Goal: Task Accomplishment & Management: Complete application form

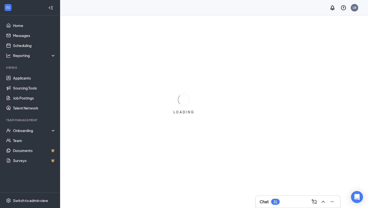
click at [279, 203] on div "31" at bounding box center [275, 202] width 9 height 6
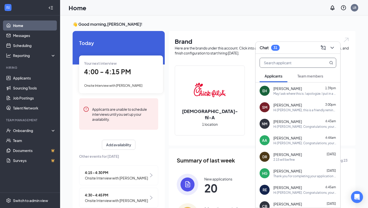
click at [286, 66] on input "text" at bounding box center [289, 63] width 59 height 10
type input "[PERSON_NAME]"
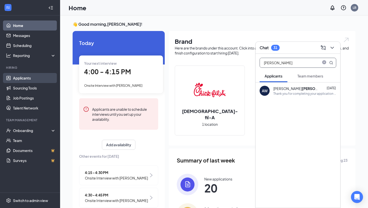
click at [20, 79] on link "Applicants" at bounding box center [34, 78] width 43 height 10
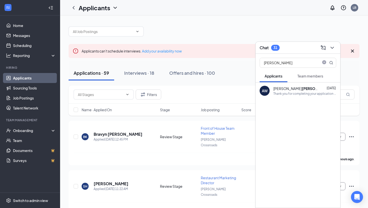
click at [296, 46] on div "Chat 31" at bounding box center [297, 48] width 77 height 8
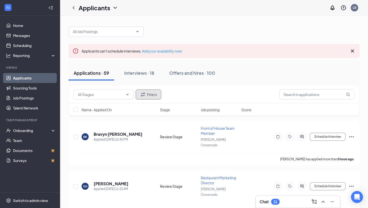
click at [157, 97] on button "Filters" at bounding box center [149, 95] width 26 height 10
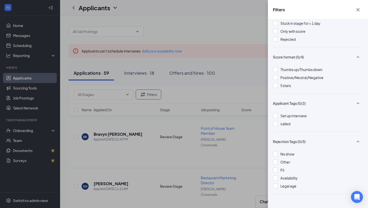
scroll to position [41, 0]
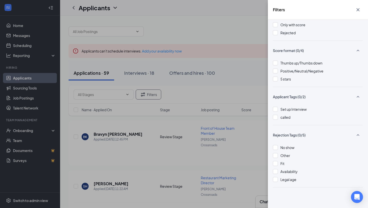
click at [218, 74] on div "Filters Applicant Status (0/5) Unread message Hasn't messaged back Stuck in sta…" at bounding box center [184, 104] width 368 height 208
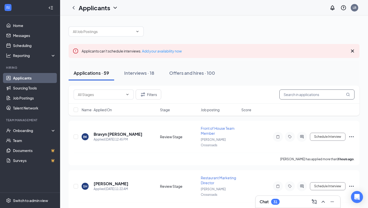
click at [303, 95] on input "text" at bounding box center [316, 95] width 75 height 10
type input "[PERSON_NAME]"
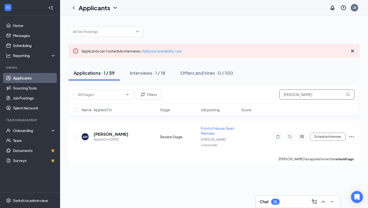
drag, startPoint x: 297, startPoint y: 96, endPoint x: 265, endPoint y: 96, distance: 32.0
click at [265, 96] on div "Filters [PERSON_NAME]" at bounding box center [214, 95] width 281 height 10
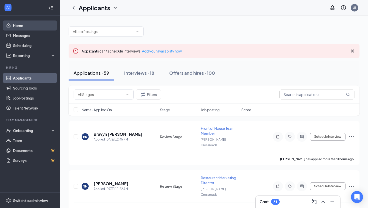
click at [14, 28] on link "Home" at bounding box center [34, 26] width 43 height 10
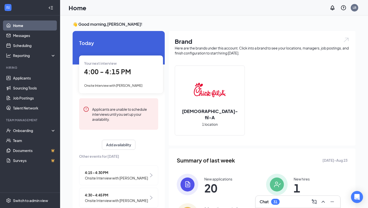
click at [132, 88] on div "Onsite Interview with [PERSON_NAME]" at bounding box center [121, 86] width 74 height 6
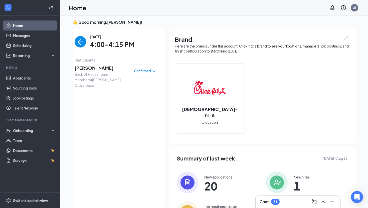
click at [90, 70] on span "[PERSON_NAME]" at bounding box center [101, 68] width 53 height 7
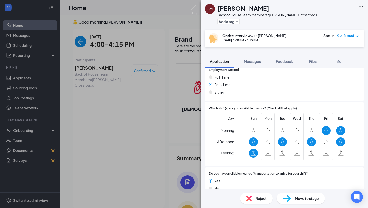
scroll to position [329, 0]
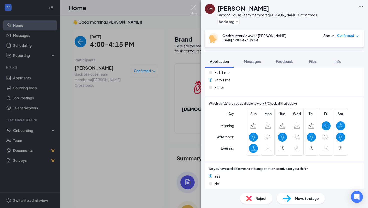
click at [196, 11] on img at bounding box center [194, 10] width 6 height 10
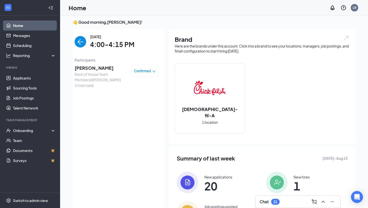
click at [80, 40] on img "back-button" at bounding box center [81, 42] width 12 height 12
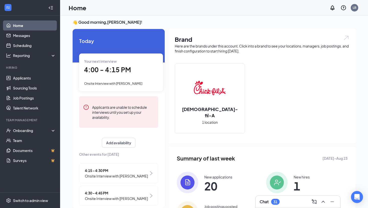
click at [117, 175] on span "Onsite Interview with [PERSON_NAME]" at bounding box center [116, 176] width 63 height 6
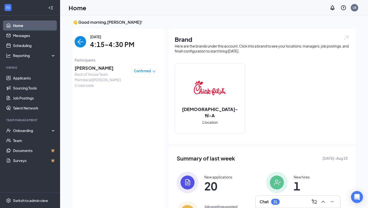
click at [89, 66] on span "[PERSON_NAME]" at bounding box center [101, 68] width 53 height 7
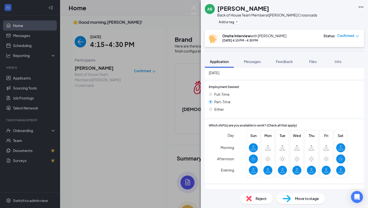
scroll to position [293, 0]
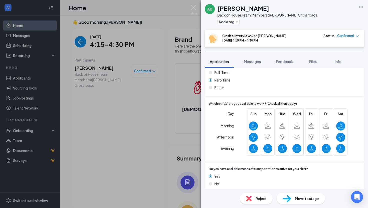
click at [133, 155] on div "AB [PERSON_NAME] Back of House Team Member at [PERSON_NAME] Crossroads Add a ta…" at bounding box center [184, 104] width 368 height 208
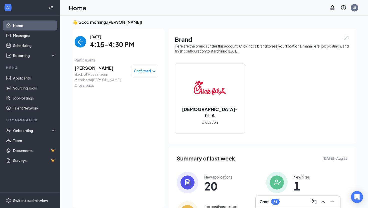
click at [81, 42] on img "back-button" at bounding box center [81, 42] width 12 height 12
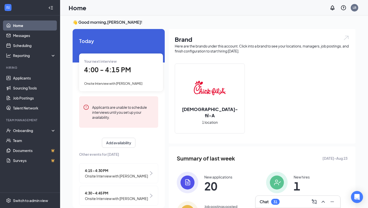
click at [114, 193] on span "4:30 - 4:45 PM" at bounding box center [116, 193] width 63 height 6
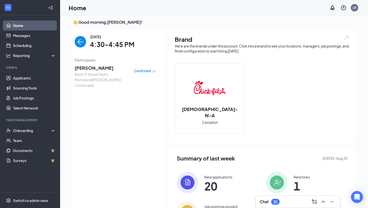
click at [86, 71] on span "[PERSON_NAME]" at bounding box center [101, 68] width 53 height 7
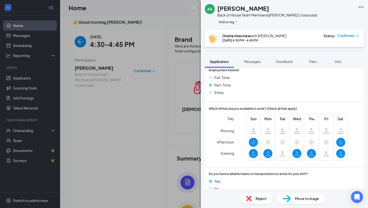
scroll to position [290, 0]
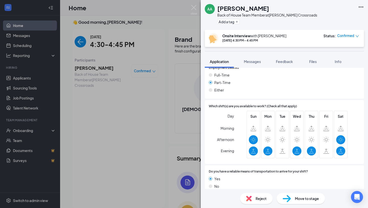
click at [198, 8] on div "AA [PERSON_NAME] Back of House Team Member at [PERSON_NAME] Crossroads Add a ta…" at bounding box center [184, 104] width 368 height 208
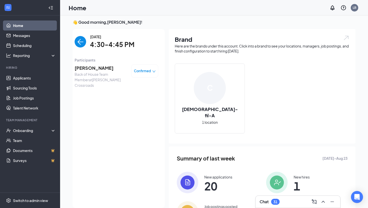
click at [81, 42] on img "back-button" at bounding box center [81, 42] width 12 height 12
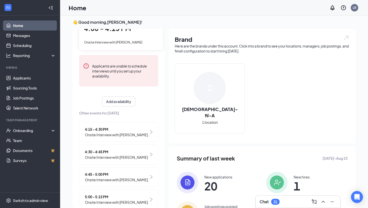
scroll to position [46, 0]
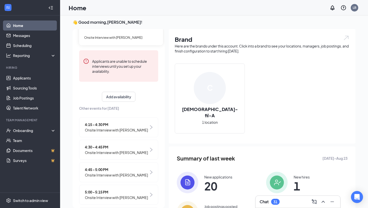
click at [112, 173] on span "Onsite Interview with [PERSON_NAME]" at bounding box center [116, 175] width 63 height 6
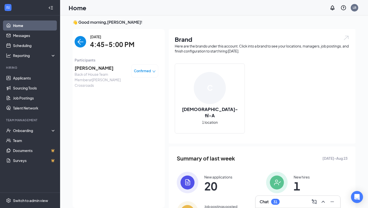
click at [89, 66] on span "[PERSON_NAME]" at bounding box center [101, 68] width 53 height 7
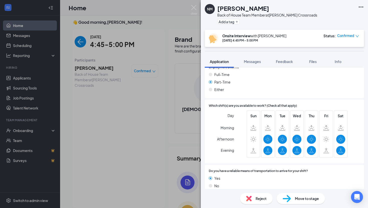
scroll to position [287, 0]
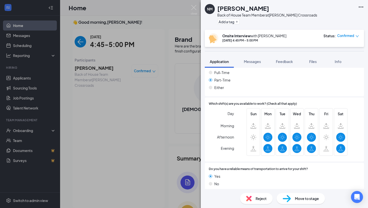
click at [168, 102] on div "NM [PERSON_NAME] Back of House Team Member at [PERSON_NAME] Crossroads Add a ta…" at bounding box center [184, 104] width 368 height 208
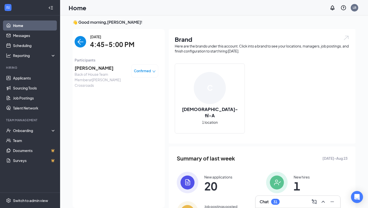
click at [84, 44] on img "back-button" at bounding box center [81, 42] width 12 height 12
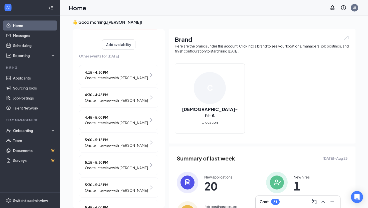
scroll to position [99, 0]
click at [132, 143] on span "Onsite Interview with [PERSON_NAME]" at bounding box center [116, 145] width 63 height 6
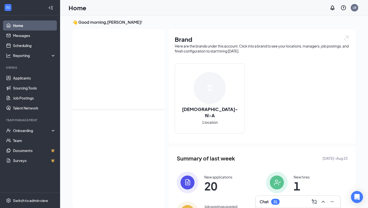
scroll to position [0, 0]
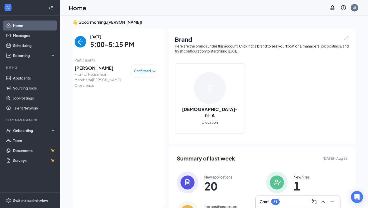
click at [95, 71] on span "[PERSON_NAME]" at bounding box center [101, 68] width 53 height 7
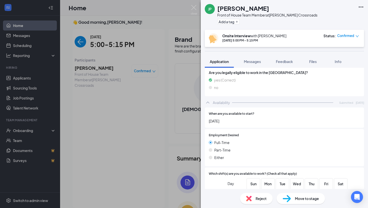
scroll to position [329, 0]
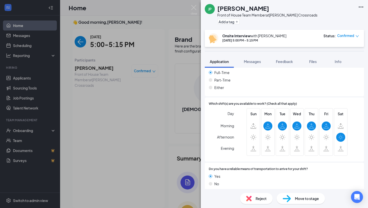
click at [144, 166] on div "JP [PERSON_NAME] Front of House Team Member at [PERSON_NAME] Crossroads Add a t…" at bounding box center [184, 104] width 368 height 208
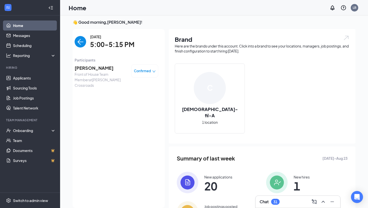
click at [80, 44] on img "back-button" at bounding box center [81, 42] width 12 height 12
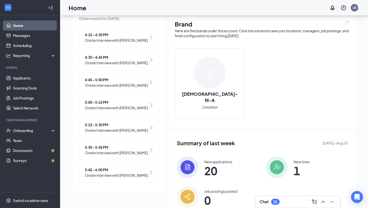
scroll to position [19, 0]
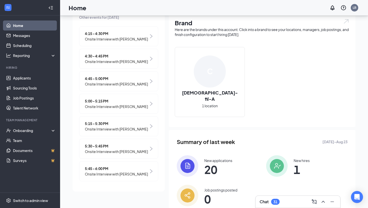
click at [132, 120] on div "5:15 - 5:30 PM Onsite Interview with [PERSON_NAME]" at bounding box center [118, 126] width 79 height 20
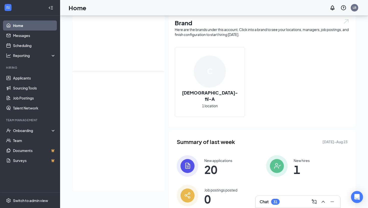
scroll to position [0, 0]
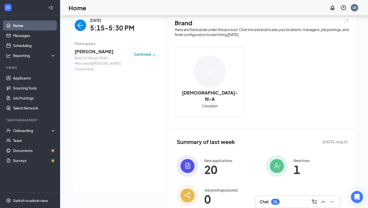
click at [96, 51] on span "[PERSON_NAME]" at bounding box center [101, 51] width 53 height 7
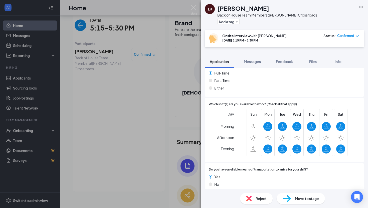
scroll to position [334, 0]
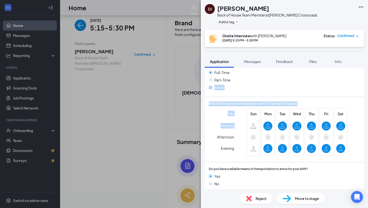
drag, startPoint x: 289, startPoint y: 79, endPoint x: 128, endPoint y: 110, distance: 164.0
click at [128, 110] on div "DJ [PERSON_NAME] Back of House Team Member at [PERSON_NAME] Crossroads Add a ta…" at bounding box center [184, 104] width 368 height 208
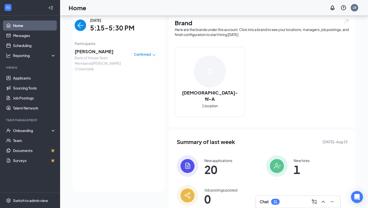
click at [83, 25] on img "back-button" at bounding box center [81, 26] width 12 height 12
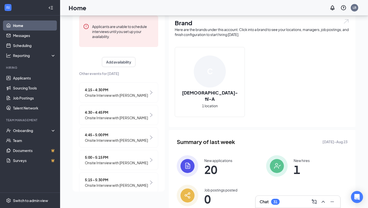
scroll to position [121, 0]
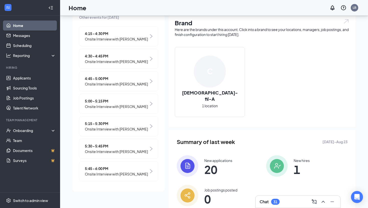
click at [130, 146] on span "5:30 - 5:45 PM" at bounding box center [116, 146] width 63 height 6
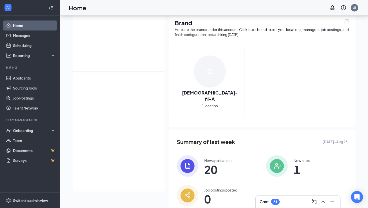
scroll to position [0, 0]
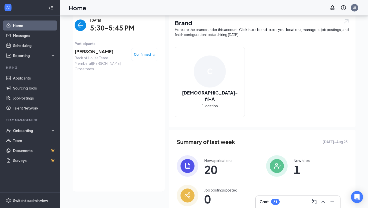
click at [92, 49] on span "[PERSON_NAME]" at bounding box center [101, 51] width 53 height 7
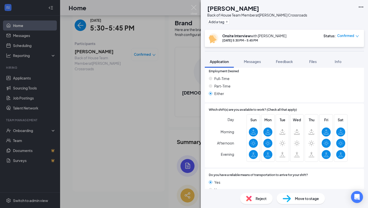
scroll to position [329, 0]
click at [128, 114] on div "KW [PERSON_NAME] Back of House Team Member at [PERSON_NAME] Crossroads Add a ta…" at bounding box center [184, 104] width 368 height 208
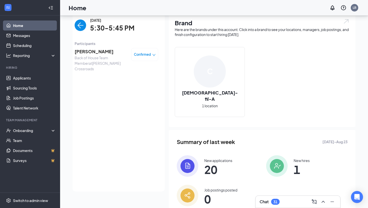
click at [80, 30] on img "back-button" at bounding box center [81, 26] width 12 height 12
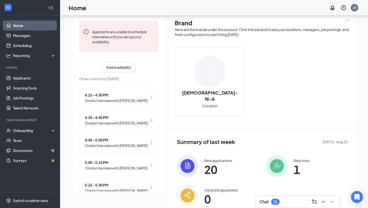
scroll to position [121, 0]
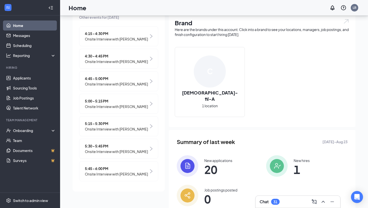
click at [121, 175] on span "Onsite Interview with [PERSON_NAME]" at bounding box center [116, 174] width 63 height 6
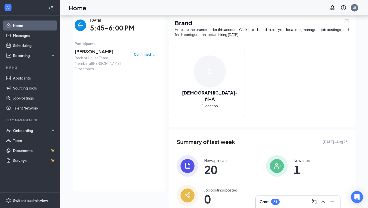
click at [90, 51] on span "[PERSON_NAME]" at bounding box center [101, 51] width 53 height 7
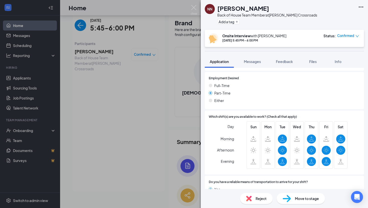
scroll to position [301, 0]
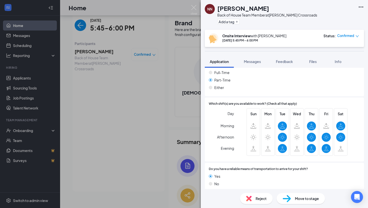
drag, startPoint x: 241, startPoint y: 103, endPoint x: 226, endPoint y: 78, distance: 28.7
click at [236, 98] on div "Which shift(s) are you available to work? (Check all that apply) Day Morning Af…" at bounding box center [284, 130] width 159 height 64
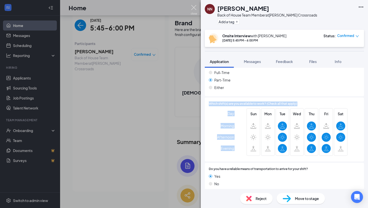
click at [193, 6] on img at bounding box center [194, 10] width 6 height 10
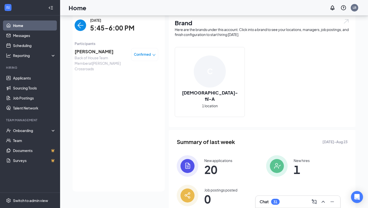
click at [85, 26] on img "back-button" at bounding box center [81, 26] width 12 height 12
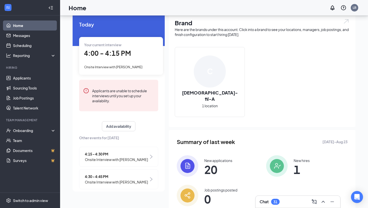
click at [292, 199] on div "Chat 31" at bounding box center [297, 202] width 77 height 8
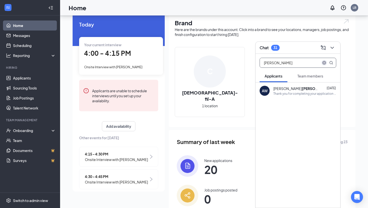
click at [323, 62] on icon "close-circle" at bounding box center [324, 63] width 4 height 4
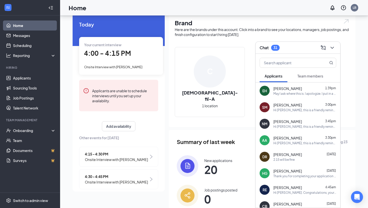
click at [303, 108] on div "[PERSON_NAME] 3:00pm Hi [PERSON_NAME], this is a friendly reminder. Your interv…" at bounding box center [304, 108] width 63 height 10
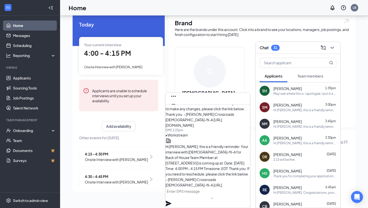
scroll to position [-10, 0]
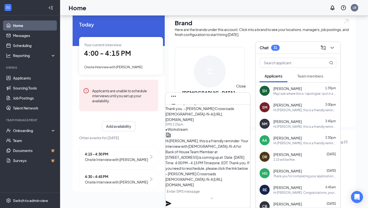
click at [176, 109] on icon "Cross" at bounding box center [173, 112] width 6 height 6
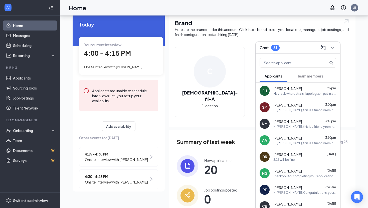
click at [289, 49] on div "Chat 31" at bounding box center [297, 48] width 77 height 8
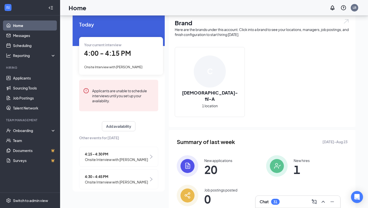
click at [113, 60] on div "Your current interview 4:00 - 4:15 PM Onsite Interview with [PERSON_NAME]" at bounding box center [121, 56] width 84 height 38
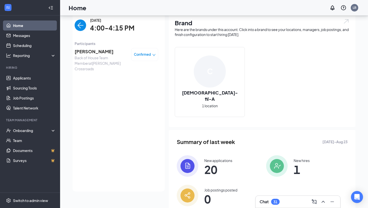
click at [101, 52] on span "[PERSON_NAME]" at bounding box center [101, 51] width 53 height 7
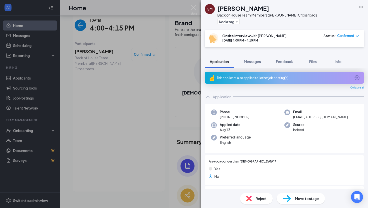
click at [362, 7] on icon "Ellipses" at bounding box center [360, 7] width 5 height 1
click at [285, 62] on span "Feedback" at bounding box center [284, 61] width 17 height 5
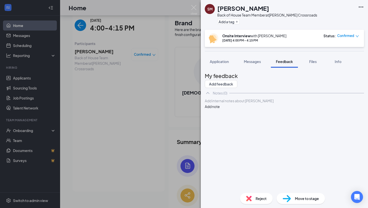
click at [119, 103] on div "[PERSON_NAME] Back of House Team Member at [PERSON_NAME] Crossroads Add a tag O…" at bounding box center [184, 104] width 368 height 208
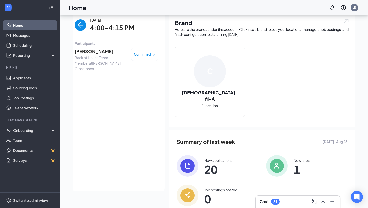
click at [35, 72] on li "Hiring Applicants Sourcing Tools Job Postings Talent Network" at bounding box center [30, 90] width 60 height 48
click at [33, 75] on link "Applicants" at bounding box center [34, 78] width 43 height 10
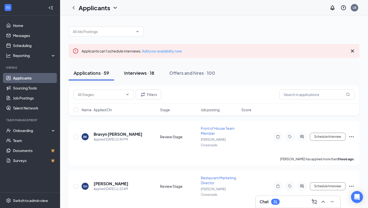
click at [139, 76] on button "Interviews · 18" at bounding box center [139, 73] width 40 height 15
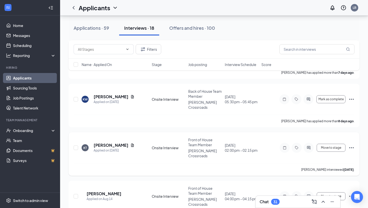
scroll to position [297, 0]
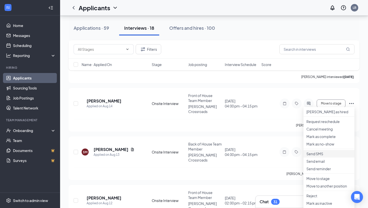
scroll to position [373, 0]
click at [335, 146] on p "Mark as no-show" at bounding box center [328, 143] width 45 height 5
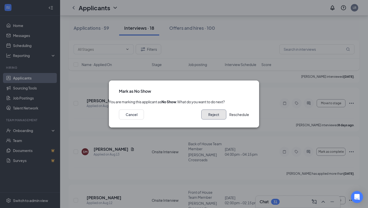
click at [202, 120] on button "Reject" at bounding box center [213, 115] width 25 height 10
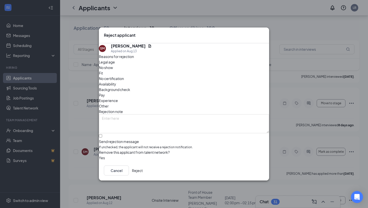
click at [113, 70] on span "No show" at bounding box center [106, 68] width 14 height 6
click at [143, 174] on button "Reject" at bounding box center [137, 171] width 11 height 10
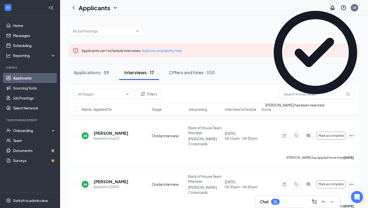
scroll to position [0, 0]
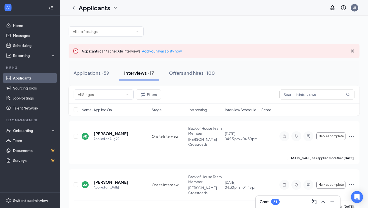
click at [288, 197] on div "Chat 31" at bounding box center [297, 202] width 85 height 12
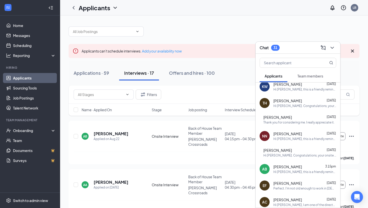
scroll to position [137, 0]
click at [294, 171] on div "Hi [PERSON_NAME], this is a friendly reminder. Your interview with [DEMOGRAPHIC…" at bounding box center [304, 172] width 63 height 4
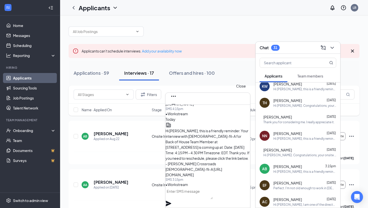
click at [175, 111] on icon "Cross" at bounding box center [173, 112] width 3 height 3
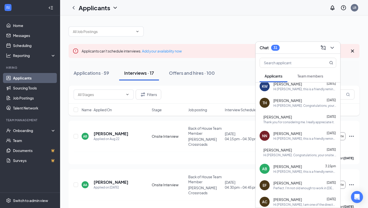
click at [295, 49] on div "Chat 31" at bounding box center [297, 48] width 77 height 8
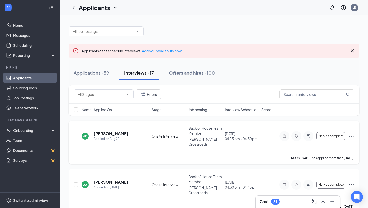
click at [352, 134] on icon "Ellipses" at bounding box center [351, 136] width 6 height 6
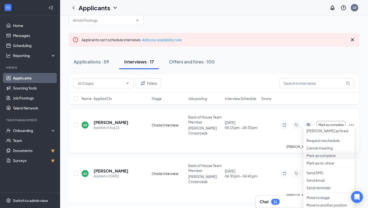
scroll to position [12, 0]
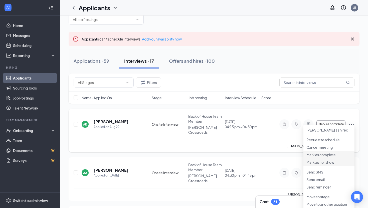
click at [337, 166] on li "Mark as no-show" at bounding box center [328, 163] width 51 height 8
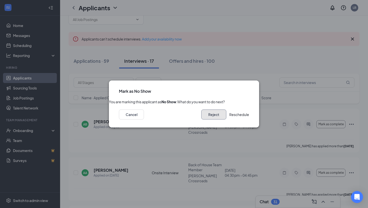
click at [212, 118] on button "Reject" at bounding box center [213, 115] width 25 height 10
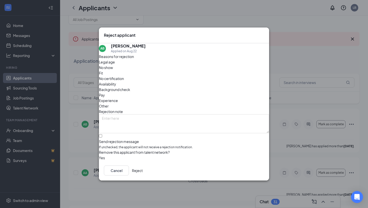
click at [113, 70] on span "No show" at bounding box center [106, 68] width 14 height 6
click at [143, 172] on button "Reject" at bounding box center [137, 171] width 11 height 10
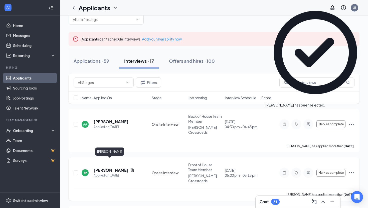
click at [101, 168] on h5 "[PERSON_NAME]" at bounding box center [111, 171] width 35 height 6
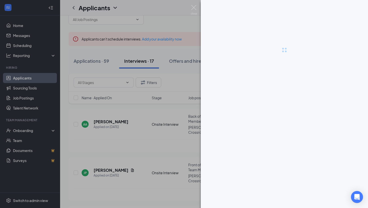
click at [119, 105] on div at bounding box center [184, 104] width 368 height 208
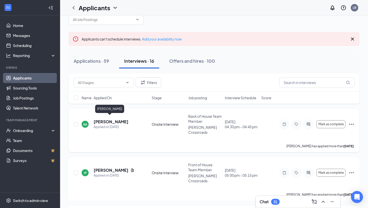
click at [108, 119] on h5 "[PERSON_NAME]" at bounding box center [111, 122] width 35 height 6
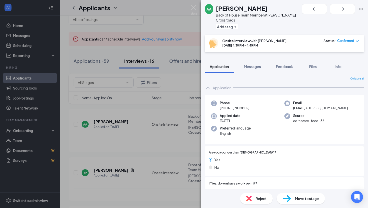
click at [143, 136] on div "AA [PERSON_NAME] Back of House Team Member at [PERSON_NAME] Crossroads Add a ta…" at bounding box center [184, 104] width 368 height 208
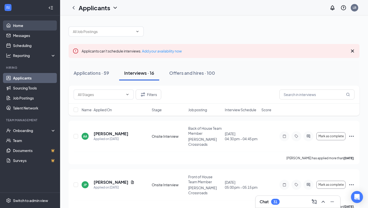
click at [26, 25] on link "Home" at bounding box center [34, 26] width 43 height 10
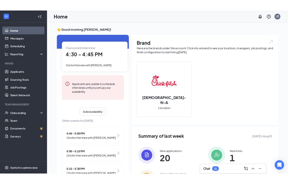
scroll to position [15, 0]
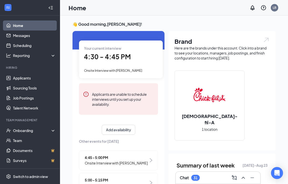
click at [129, 64] on div "Your current interview 4:30 - 4:45 PM Onsite Interview with [PERSON_NAME]" at bounding box center [121, 60] width 84 height 38
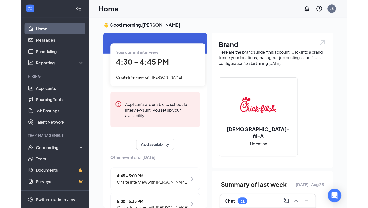
scroll to position [0, 0]
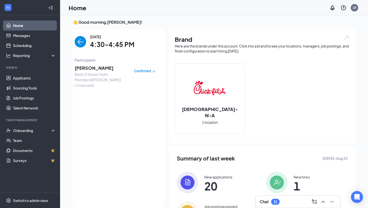
click at [82, 40] on img "back-button" at bounding box center [81, 42] width 12 height 12
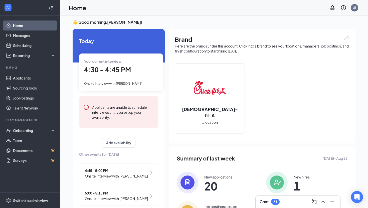
click at [137, 178] on span "Onsite Interview with [PERSON_NAME]" at bounding box center [116, 176] width 63 height 6
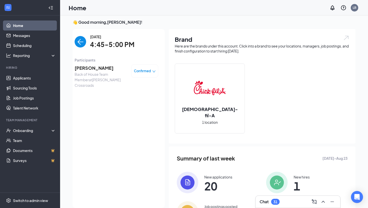
click at [91, 70] on span "[PERSON_NAME]" at bounding box center [101, 68] width 53 height 7
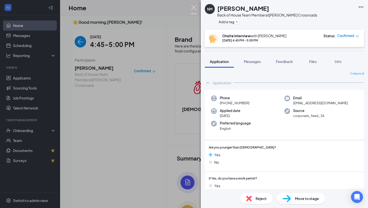
click at [191, 7] on img at bounding box center [194, 10] width 6 height 10
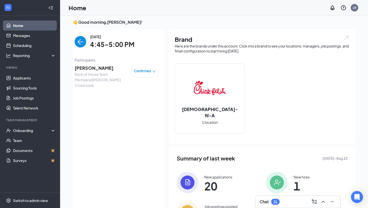
click at [288, 200] on div "Chat 31" at bounding box center [297, 202] width 77 height 8
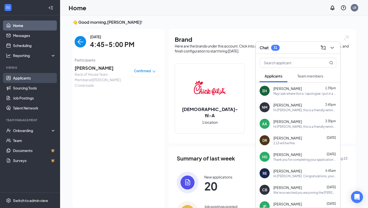
click at [33, 74] on link "Applicants" at bounding box center [34, 78] width 43 height 10
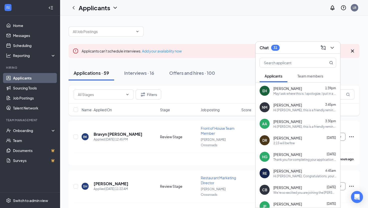
click at [293, 47] on div "Chat 31" at bounding box center [297, 48] width 77 height 8
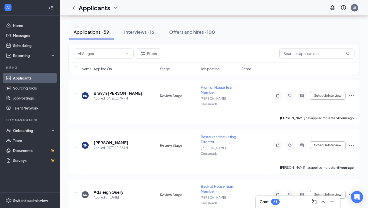
scroll to position [41, 0]
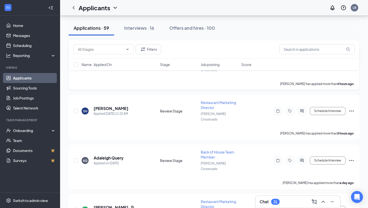
scroll to position [77, 0]
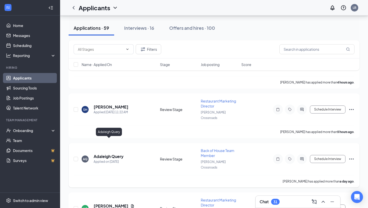
click at [115, 154] on h5 "Adaleigh Query" at bounding box center [109, 157] width 30 height 6
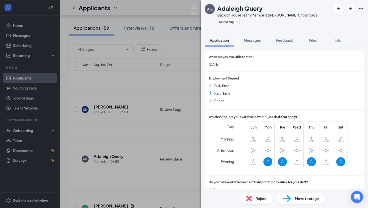
scroll to position [291, 0]
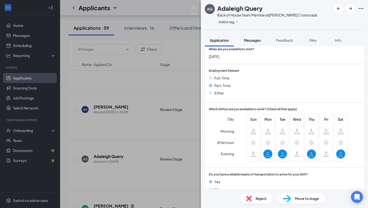
click at [252, 40] on span "Messages" at bounding box center [252, 40] width 17 height 5
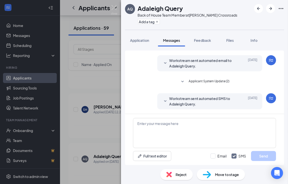
scroll to position [12, 0]
click at [113, 8] on img at bounding box center [114, 10] width 6 height 10
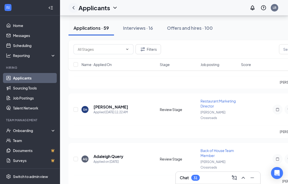
click at [74, 9] on icon "ChevronLeft" at bounding box center [74, 8] width 6 height 6
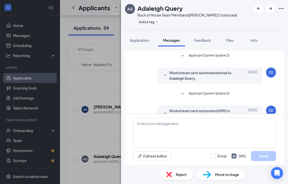
scroll to position [9, 0]
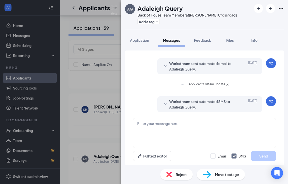
click at [37, 25] on div "AQ Adaleigh Query Back of House Team Member at Smith Crossroads Add a tag Appli…" at bounding box center [144, 92] width 288 height 184
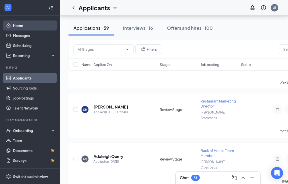
click at [34, 27] on link "Home" at bounding box center [34, 26] width 43 height 10
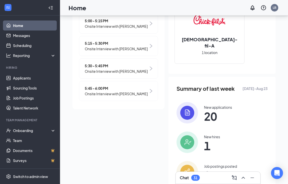
scroll to position [100, 0]
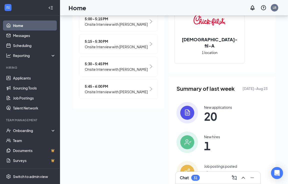
click at [141, 95] on div "5:45 - 6:00 PM Onsite Interview with Nhi Nguyen" at bounding box center [118, 89] width 79 height 20
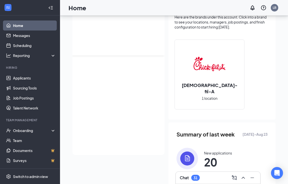
scroll to position [0, 0]
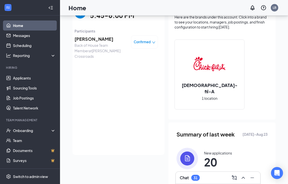
click at [96, 38] on span "[PERSON_NAME]" at bounding box center [101, 39] width 53 height 7
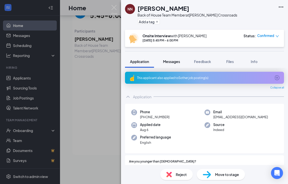
click at [174, 62] on span "Messages" at bounding box center [171, 61] width 17 height 5
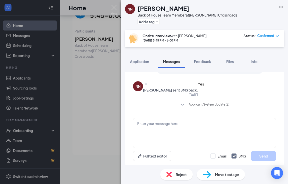
scroll to position [43, 0]
click at [75, 102] on div "NN Nhi Nguyen Back of House Team Member at Smith Crossroads Add a tag Onsite In…" at bounding box center [144, 92] width 288 height 184
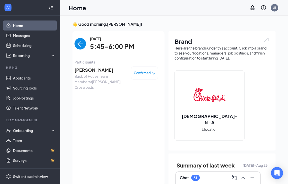
click at [102, 47] on span "5:45-6:00 PM" at bounding box center [112, 47] width 44 height 10
click at [83, 43] on img "back-button" at bounding box center [81, 44] width 12 height 12
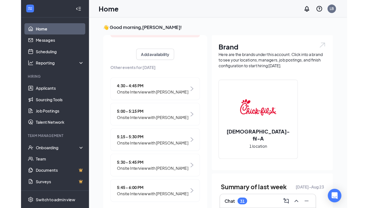
scroll to position [100, 0]
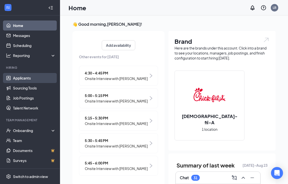
click at [36, 80] on link "Applicants" at bounding box center [34, 78] width 43 height 10
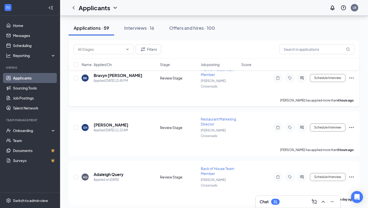
scroll to position [62, 0]
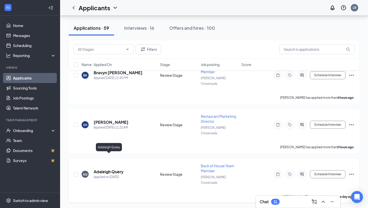
click at [116, 169] on h5 "Adaleigh Query" at bounding box center [109, 172] width 30 height 6
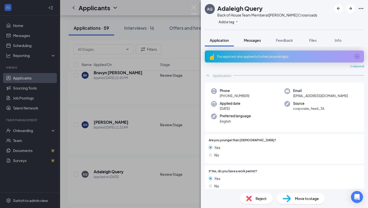
click at [246, 40] on span "Messages" at bounding box center [252, 40] width 17 height 5
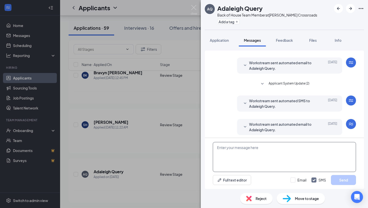
scroll to position [12, 0]
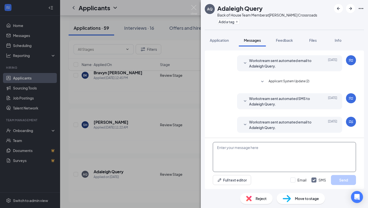
click at [249, 158] on textarea at bounding box center [284, 157] width 143 height 30
type textarea "Hi Adaleigh, Could you come in for an interview"
click at [158, 109] on div "AQ Adaleigh Query Back of House Team Member at Smith Crossroads Add a tag Appli…" at bounding box center [184, 104] width 368 height 208
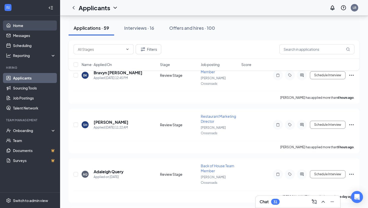
click at [20, 30] on link "Home" at bounding box center [34, 26] width 43 height 10
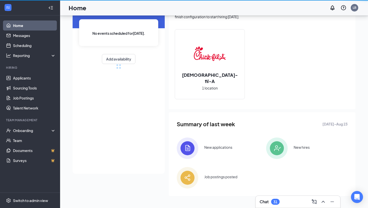
scroll to position [36, 0]
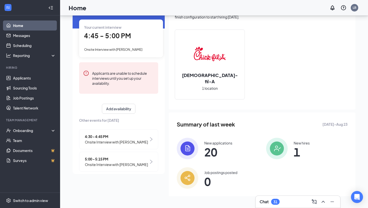
click at [136, 160] on span "5:00 - 5:15 PM" at bounding box center [116, 159] width 63 height 6
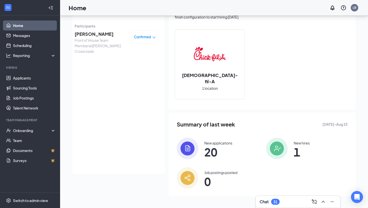
scroll to position [31, 0]
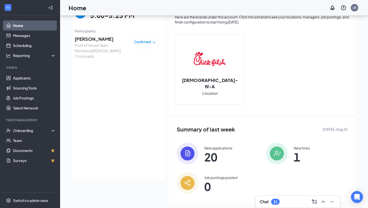
click at [94, 39] on span "[PERSON_NAME]" at bounding box center [101, 39] width 53 height 7
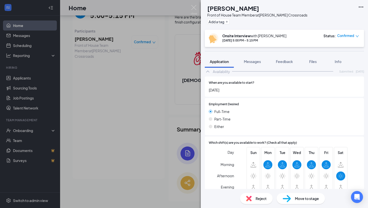
scroll to position [329, 0]
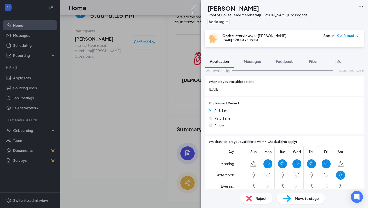
click at [192, 9] on img at bounding box center [194, 10] width 6 height 10
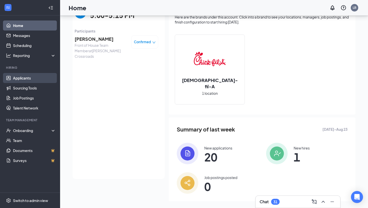
click at [29, 79] on link "Applicants" at bounding box center [34, 78] width 43 height 10
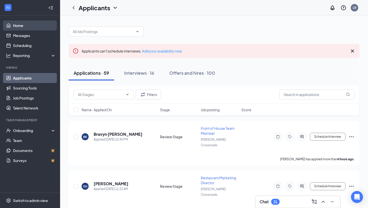
click at [30, 26] on link "Home" at bounding box center [34, 26] width 43 height 10
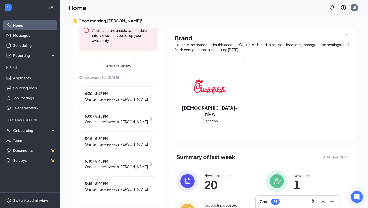
scroll to position [4, 0]
click at [125, 139] on span "5:15 - 5:30 PM" at bounding box center [116, 139] width 63 height 6
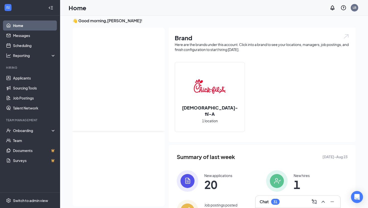
scroll to position [0, 0]
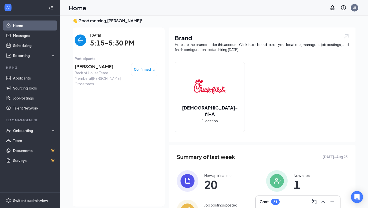
click at [97, 64] on span "[PERSON_NAME]" at bounding box center [101, 66] width 53 height 7
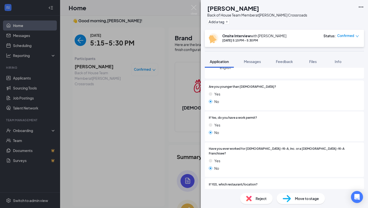
scroll to position [76, 0]
click at [308, 199] on span "Move to stage" at bounding box center [307, 199] width 24 height 6
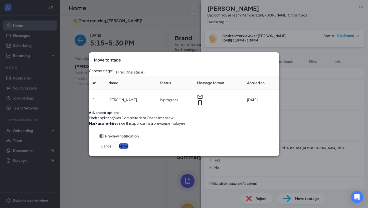
click at [128, 149] on button "Move" at bounding box center [124, 146] width 10 height 6
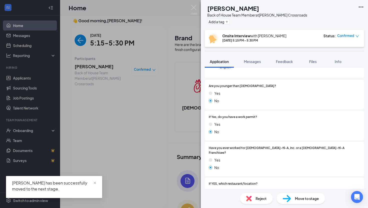
click at [113, 131] on div "DJ [PERSON_NAME] Back of House Team Member at [PERSON_NAME] Crossroads Add a ta…" at bounding box center [184, 104] width 368 height 208
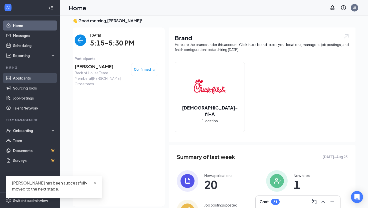
click at [31, 76] on link "Applicants" at bounding box center [34, 78] width 43 height 10
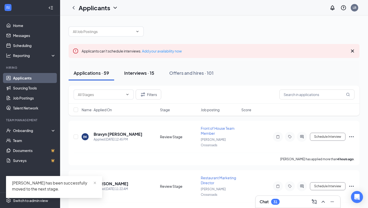
click at [139, 74] on div "Interviews · 15" at bounding box center [139, 73] width 30 height 6
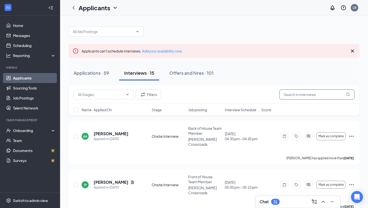
click at [294, 91] on input "text" at bounding box center [316, 95] width 75 height 10
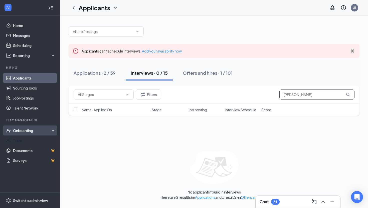
type input "dale"
click at [25, 130] on div "Onboarding" at bounding box center [32, 130] width 39 height 5
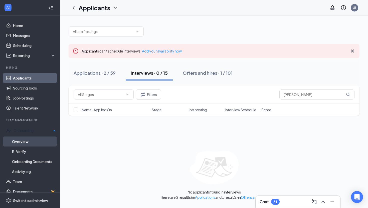
click at [23, 142] on link "Overview" at bounding box center [34, 142] width 44 height 10
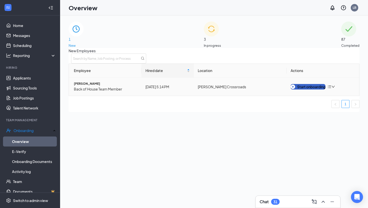
click at [308, 90] on div "Start onboarding" at bounding box center [307, 87] width 35 height 6
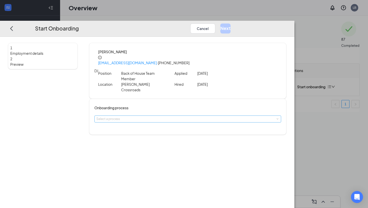
click at [166, 117] on div "Select a process" at bounding box center [186, 119] width 180 height 5
click at [158, 118] on span "Smith Crossroads Onboarding" at bounding box center [159, 117] width 60 height 4
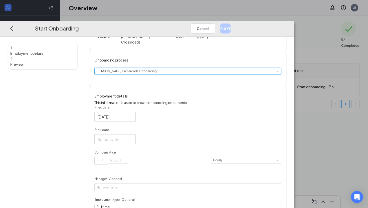
scroll to position [47, 0]
click at [133, 138] on div at bounding box center [114, 140] width 35 height 6
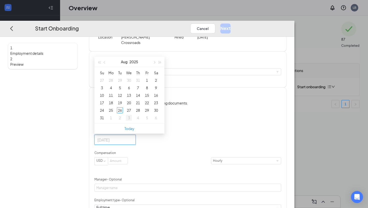
type input "Sep 3, 2025"
type input "Aug 31, 2025"
type input "Sep 1, 2025"
click at [114, 115] on div "1" at bounding box center [111, 118] width 6 height 6
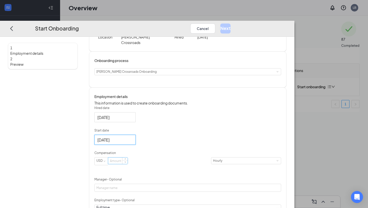
click at [128, 159] on input at bounding box center [118, 161] width 20 height 7
type input "12"
click at [236, 156] on div "Hired date Aug 26, 2025 Start date Sep 1, 2025 Sep 2025 Su Mo Tu We Th Fr Sa 31…" at bounding box center [187, 182] width 187 height 153
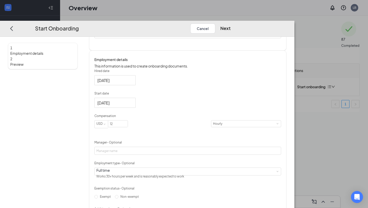
scroll to position [85, 0]
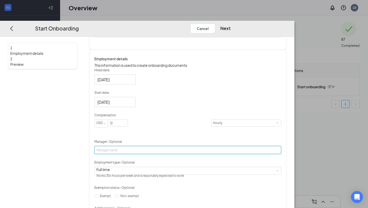
click at [186, 146] on input "Manager - Optional" at bounding box center [187, 150] width 187 height 8
type input "[PERSON_NAME]"
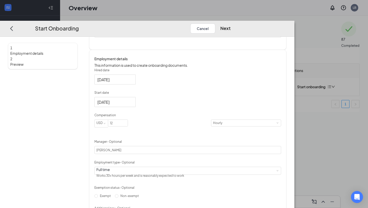
click at [222, 156] on div "Hired date Aug 26, 2025 Start date Sep 1, 2025 Sep 2025 Su Mo Tu We Th Fr Sa 31…" at bounding box center [187, 144] width 187 height 153
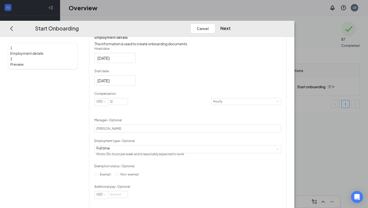
scroll to position [112, 0]
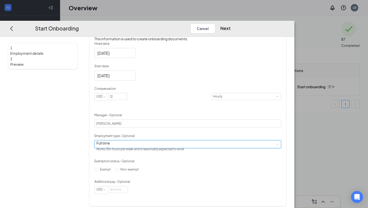
click at [194, 141] on div "Full time Works 30+ hours per week and is reasonably expected to work" at bounding box center [187, 145] width 183 height 8
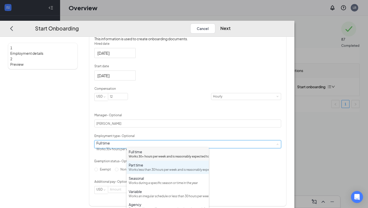
click at [168, 168] on div "Part time" at bounding box center [168, 165] width 78 height 5
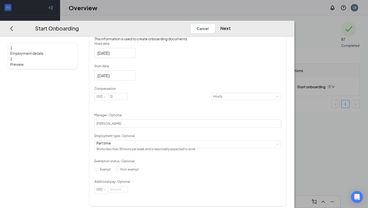
click at [185, 172] on div "Exempt Non-exempt" at bounding box center [187, 170] width 187 height 8
click at [294, 21] on div "Start Onboarding Cancel Next" at bounding box center [147, 29] width 294 height 16
click at [230, 24] on button "Next" at bounding box center [225, 29] width 10 height 10
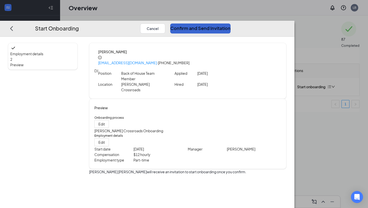
scroll to position [0, 0]
click at [230, 24] on button "Confirm and Send Invitation" at bounding box center [200, 29] width 60 height 10
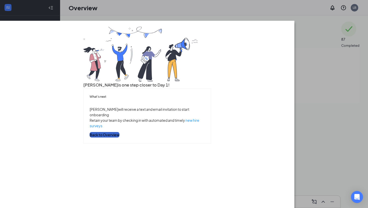
click at [119, 138] on button "Back to Overview" at bounding box center [105, 135] width 30 height 6
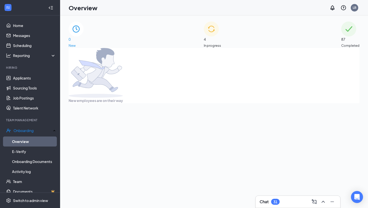
click at [214, 37] on span "4" at bounding box center [212, 40] width 17 height 6
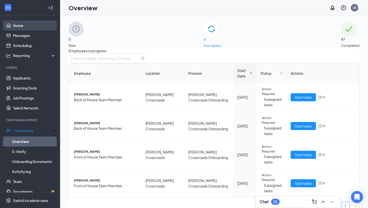
click at [31, 23] on link "Home" at bounding box center [34, 26] width 43 height 10
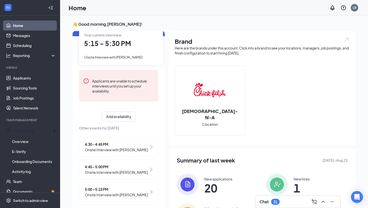
scroll to position [30, 0]
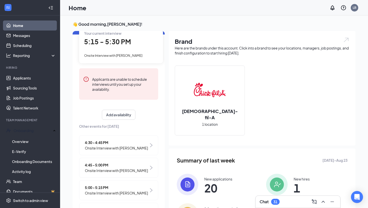
click at [129, 54] on span "Onsite Interview with [PERSON_NAME]" at bounding box center [113, 56] width 58 height 4
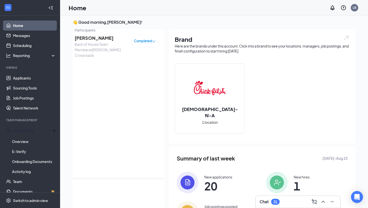
scroll to position [0, 0]
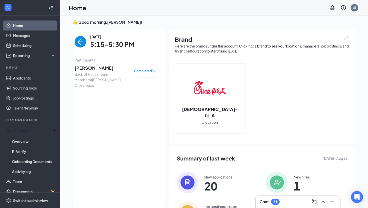
click at [80, 41] on img "back-button" at bounding box center [81, 42] width 12 height 12
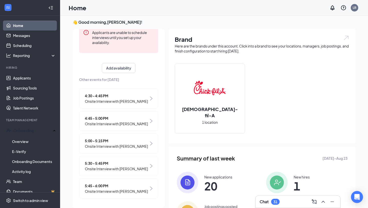
scroll to position [76, 0]
click at [136, 159] on div "5:30 - 5:45 PM Onsite Interview with Kaitlyn West" at bounding box center [118, 165] width 79 height 20
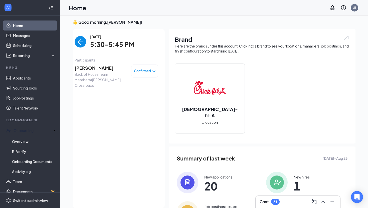
click at [90, 68] on span "[PERSON_NAME]" at bounding box center [101, 68] width 53 height 7
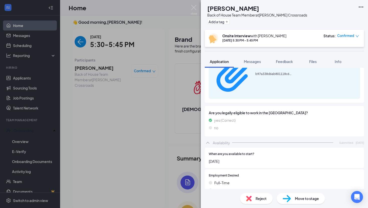
scroll to position [258, 0]
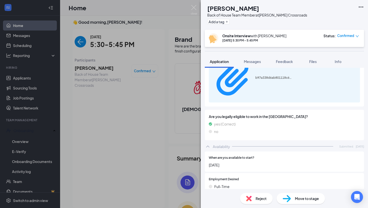
click at [199, 11] on div "KW [PERSON_NAME] Back of House Team Member at [PERSON_NAME] Crossroads Add a ta…" at bounding box center [184, 104] width 368 height 208
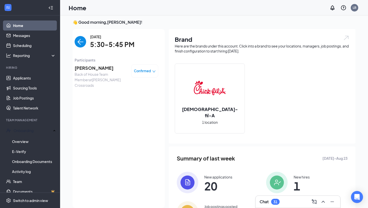
click at [196, 11] on div "Home LB" at bounding box center [214, 8] width 308 height 16
click at [82, 42] on img "back-button" at bounding box center [81, 42] width 12 height 12
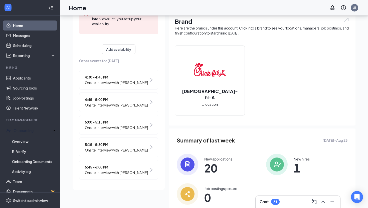
scroll to position [27, 0]
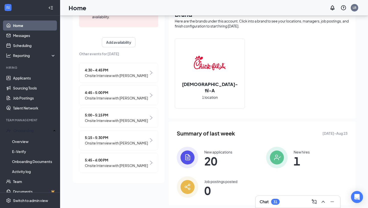
click at [132, 166] on span "Onsite Interview with [PERSON_NAME]" at bounding box center [116, 166] width 63 height 6
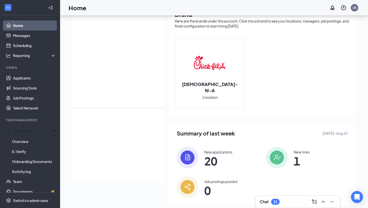
scroll to position [0, 0]
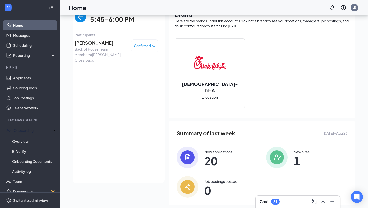
click at [91, 42] on span "[PERSON_NAME]" at bounding box center [101, 43] width 53 height 7
